Goal: Find specific page/section: Find specific page/section

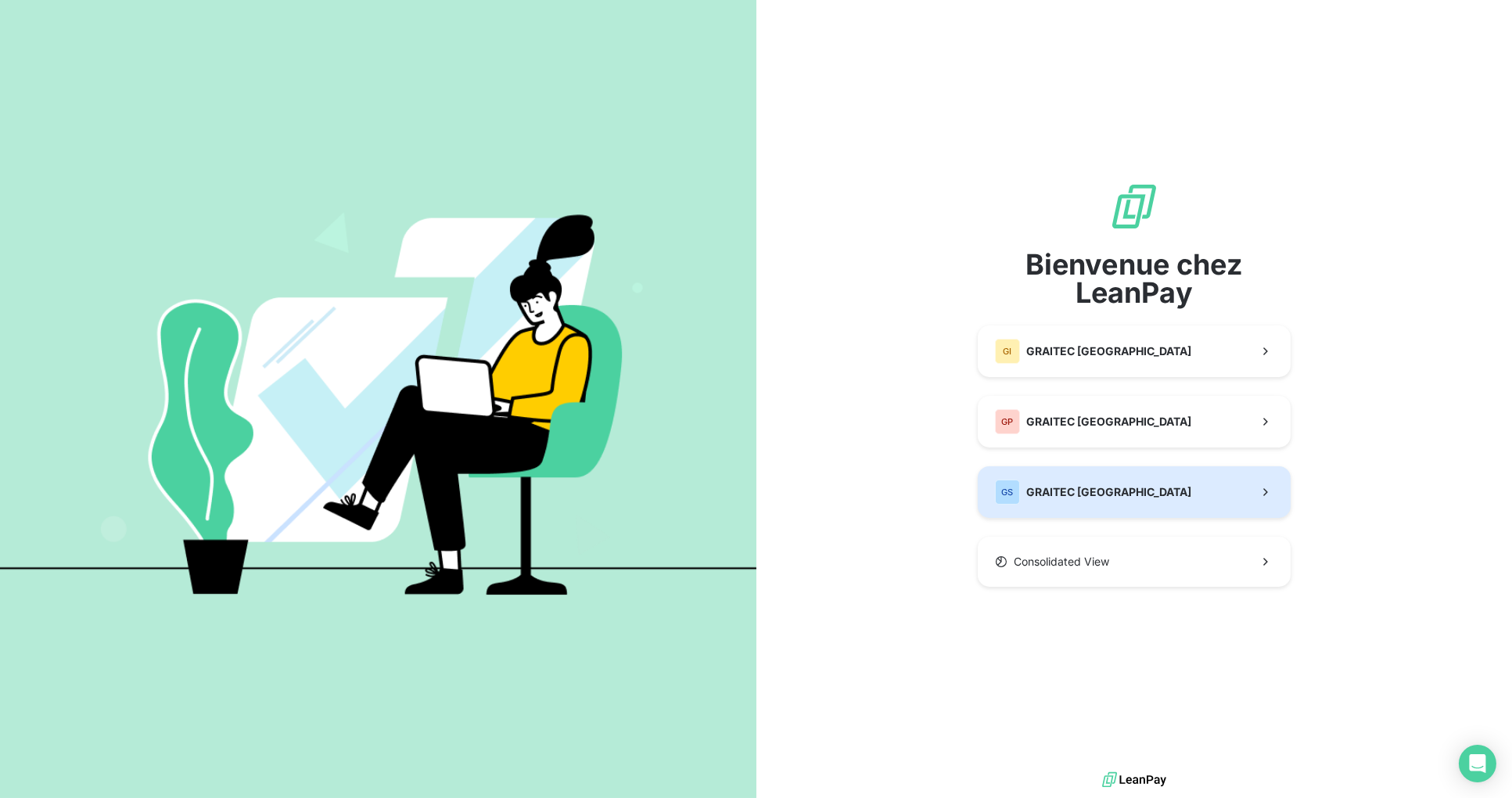
click at [1110, 493] on button "GS GRAITEC [GEOGRAPHIC_DATA]" at bounding box center [1134, 492] width 313 height 52
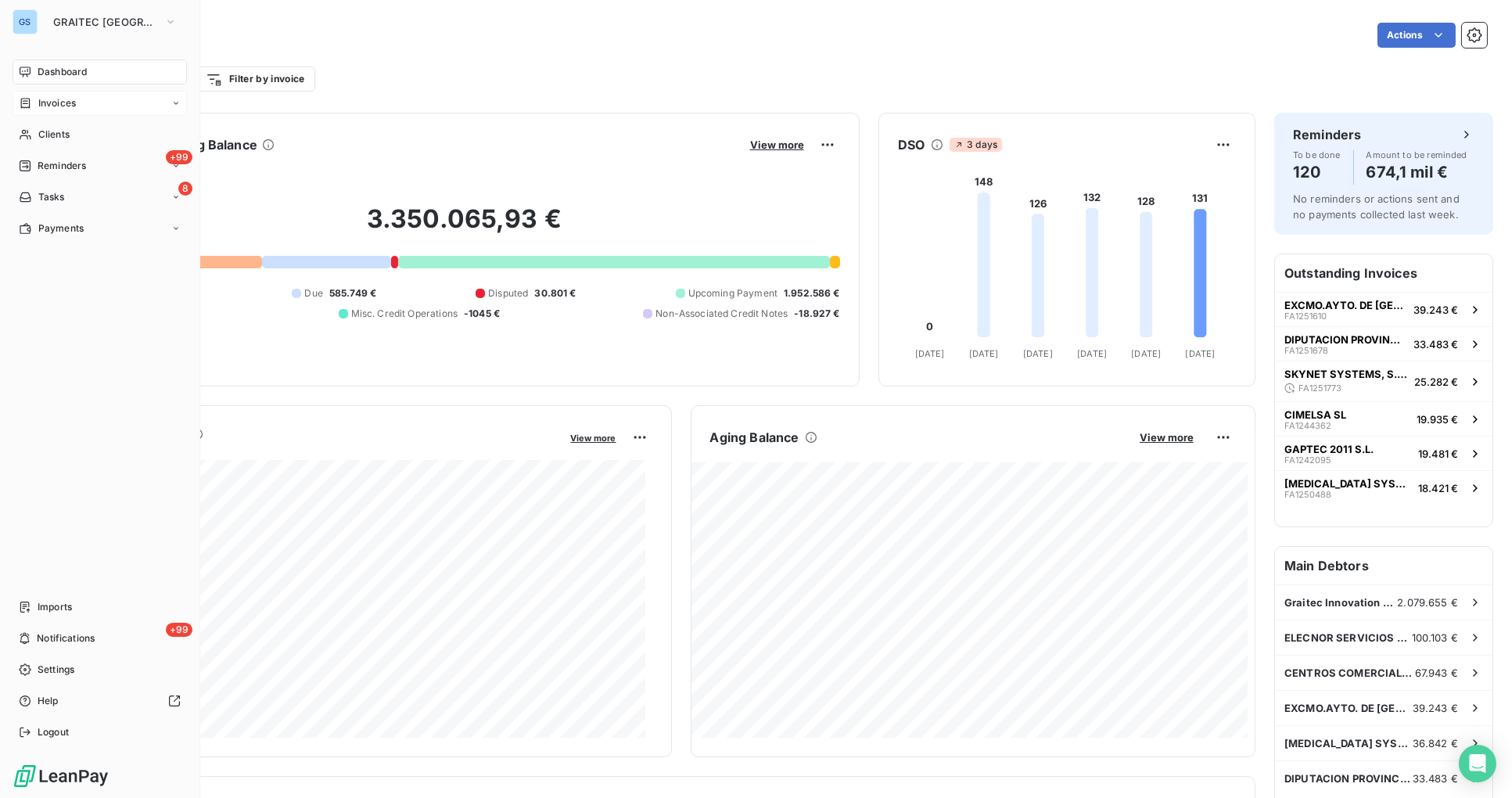
click at [45, 103] on span "Invoices" at bounding box center [57, 104] width 37 height 14
click at [62, 131] on span "Invoices" at bounding box center [56, 135] width 37 height 14
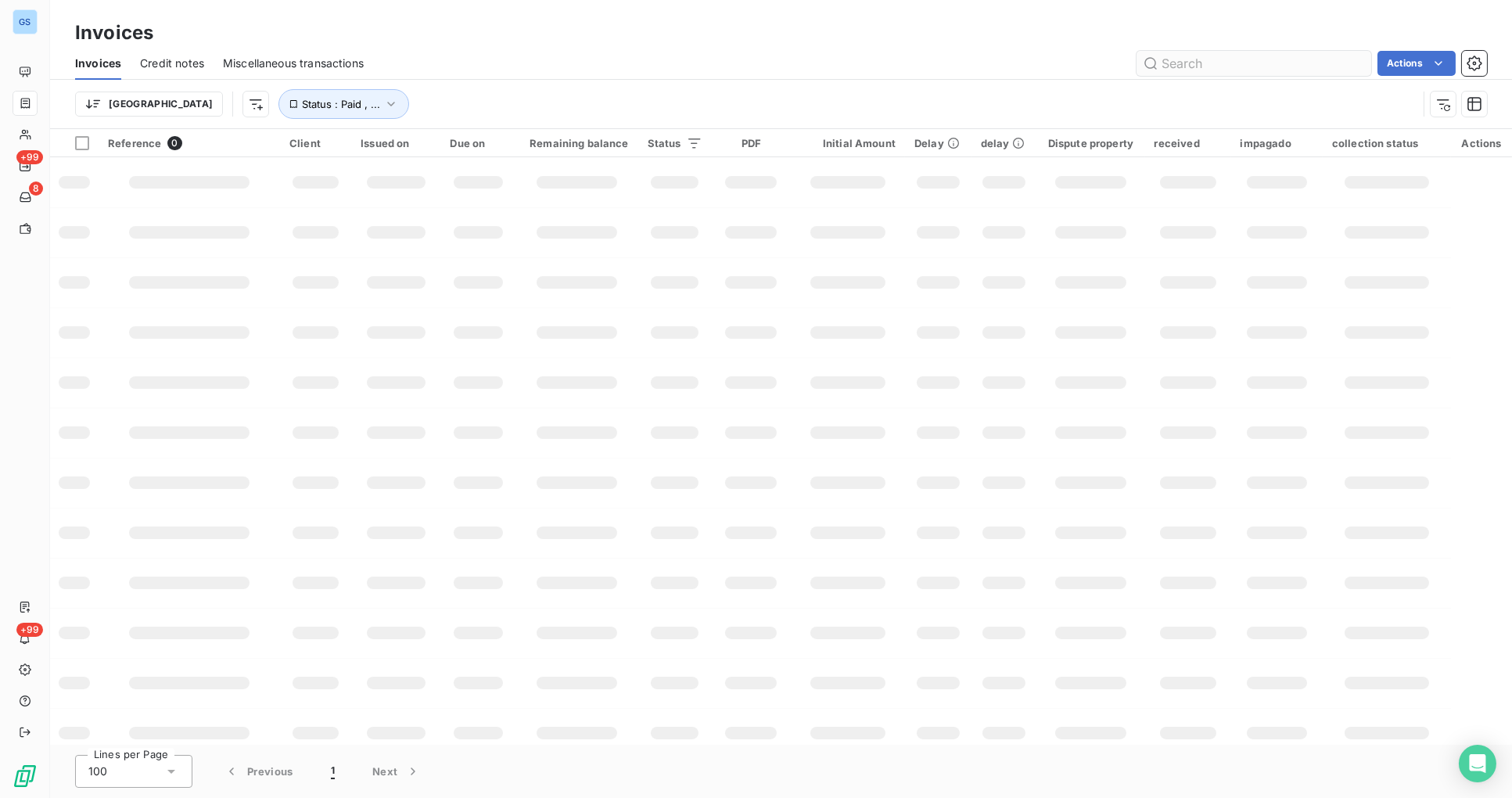
click at [1235, 57] on input "text" at bounding box center [1254, 63] width 234 height 25
type input "a"
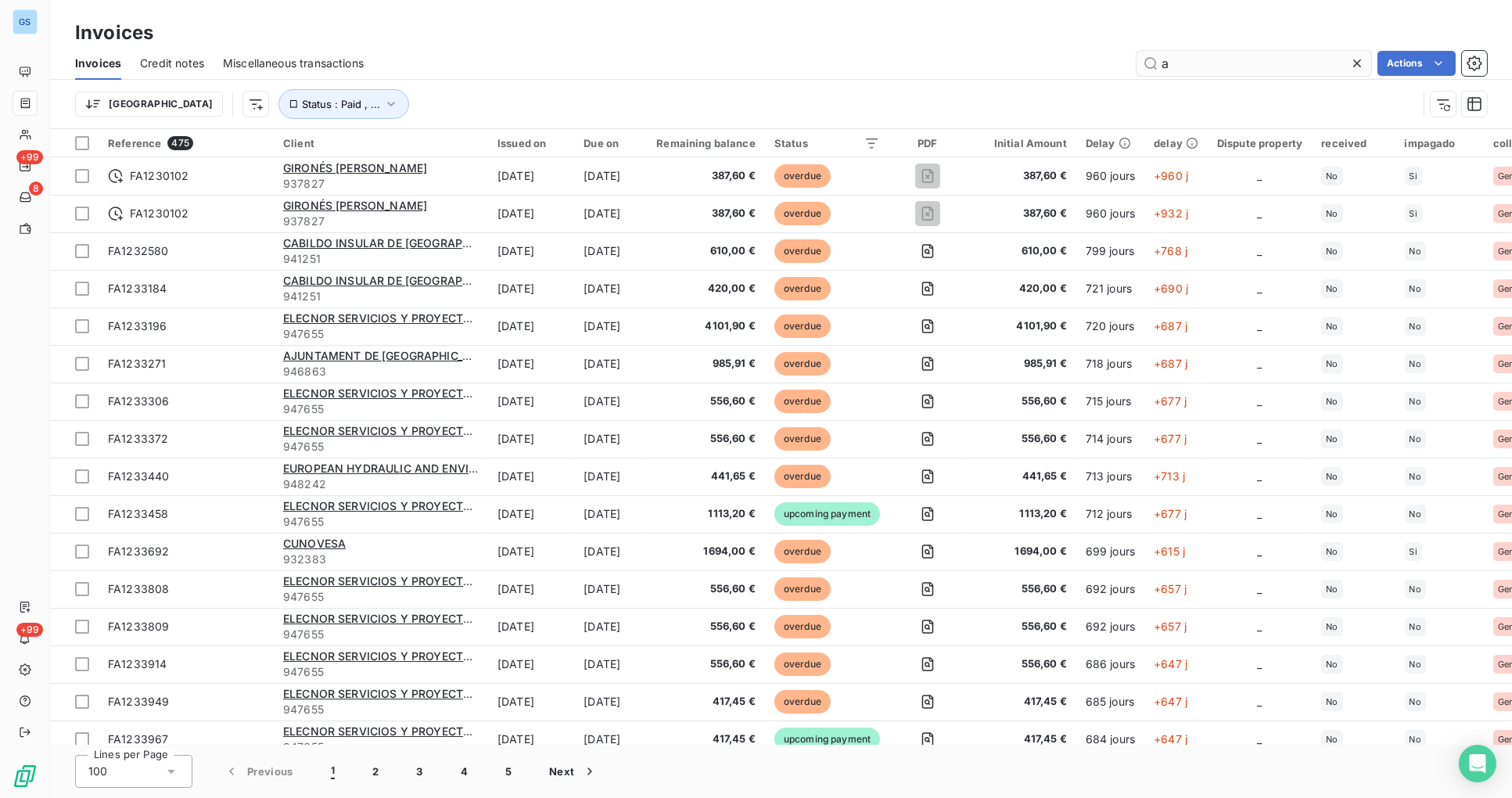
drag, startPoint x: 1167, startPoint y: 57, endPoint x: 1140, endPoint y: 57, distance: 27.0
click at [1140, 57] on input "a" at bounding box center [1254, 63] width 234 height 25
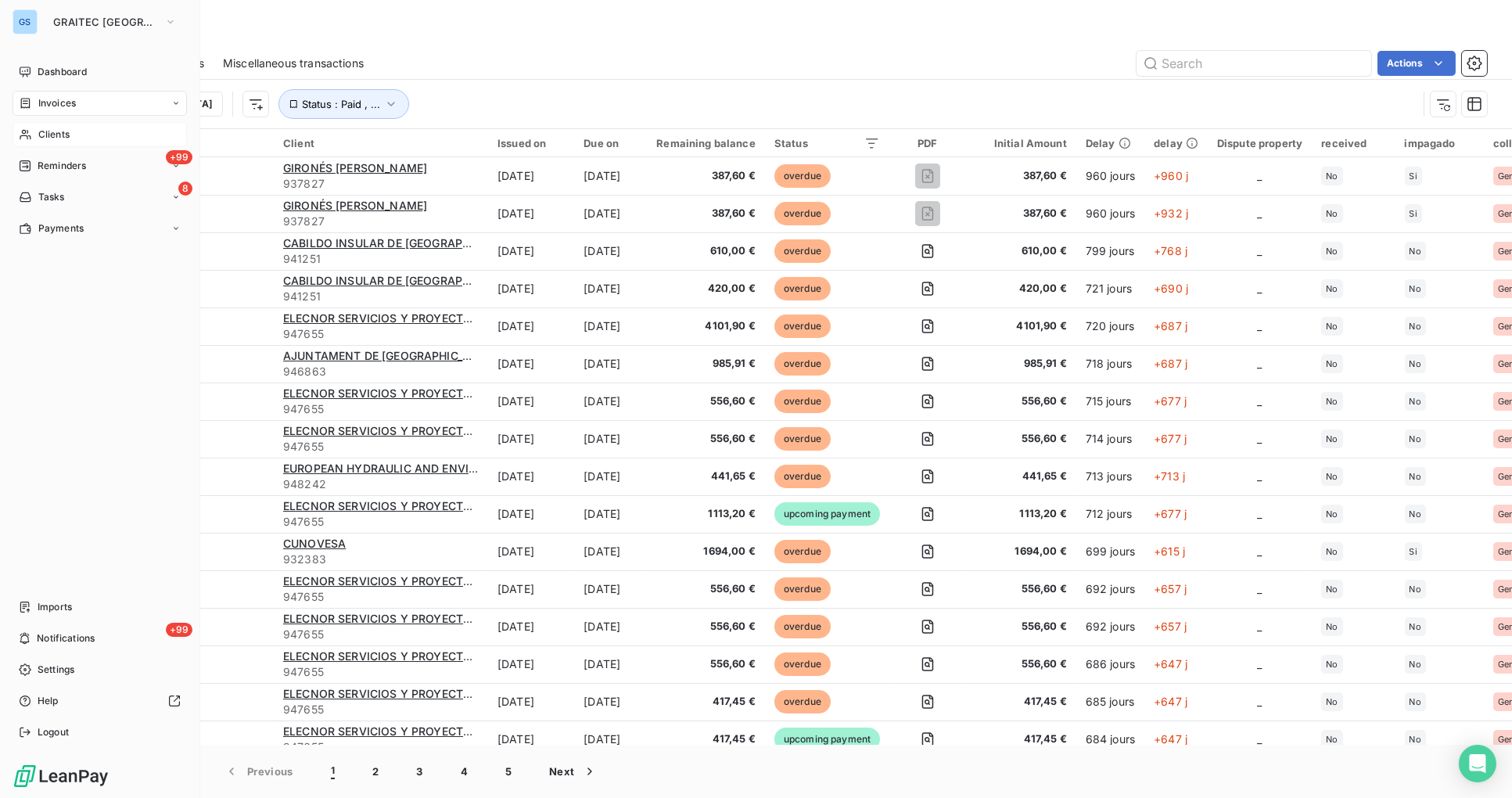
click at [61, 134] on span "Clients" at bounding box center [53, 135] width 31 height 14
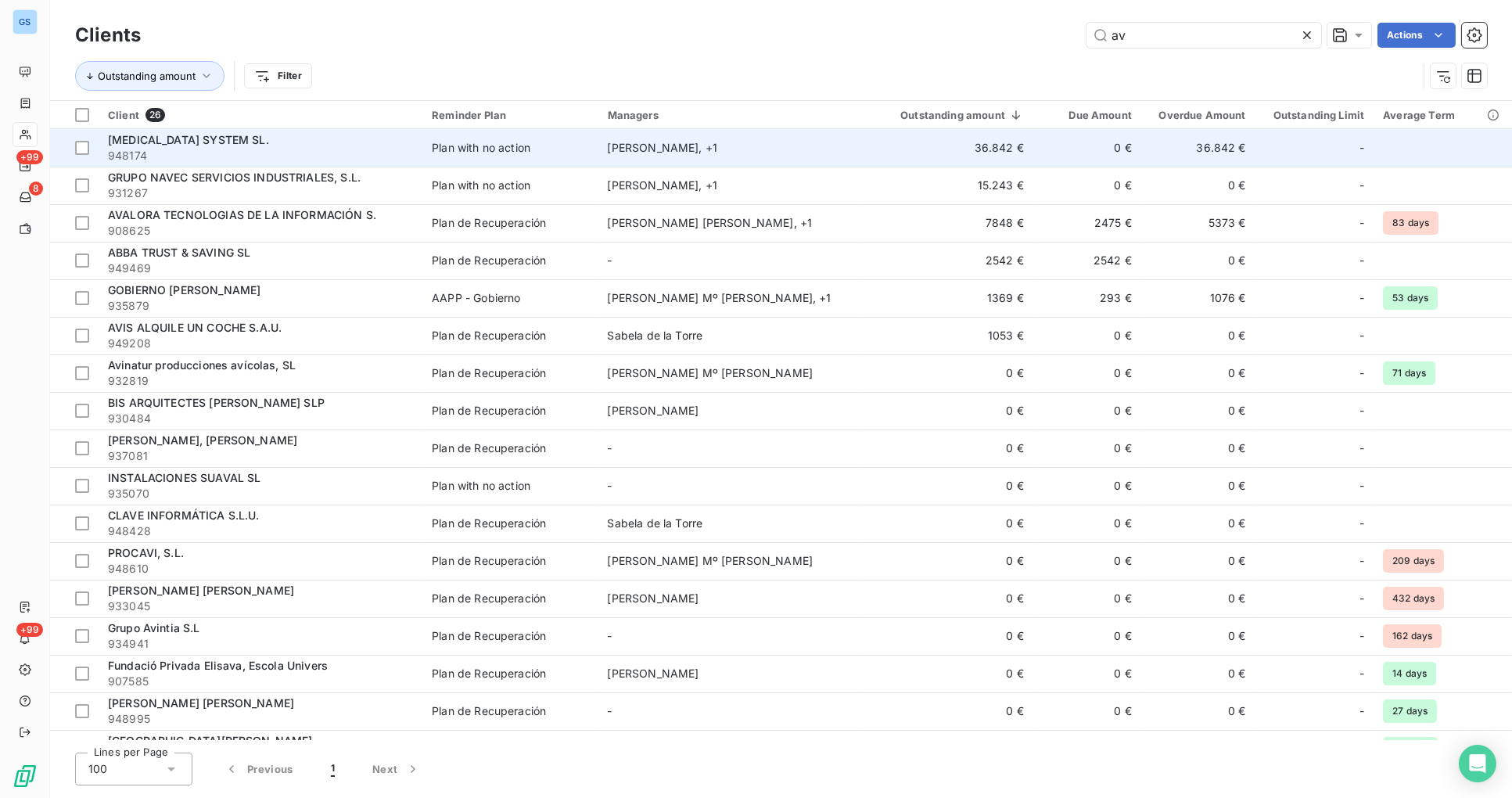
type input "av"
click at [712, 136] on td "[PERSON_NAME] , + 1" at bounding box center [729, 147] width 261 height 37
